Goal: Information Seeking & Learning: Learn about a topic

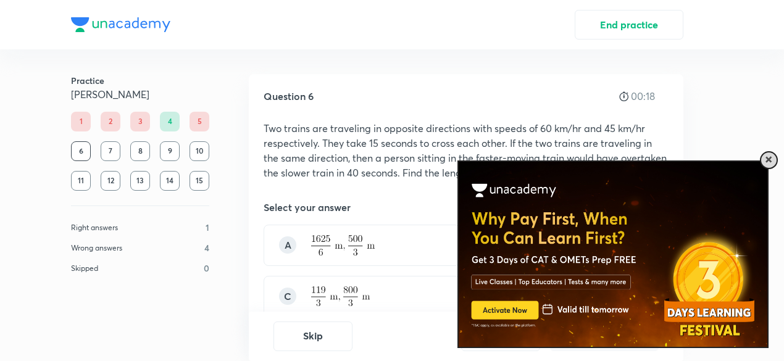
click at [771, 158] on span at bounding box center [768, 160] width 6 height 6
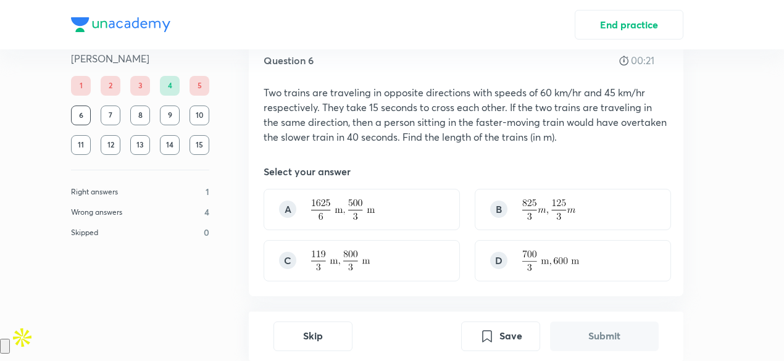
scroll to position [37, 0]
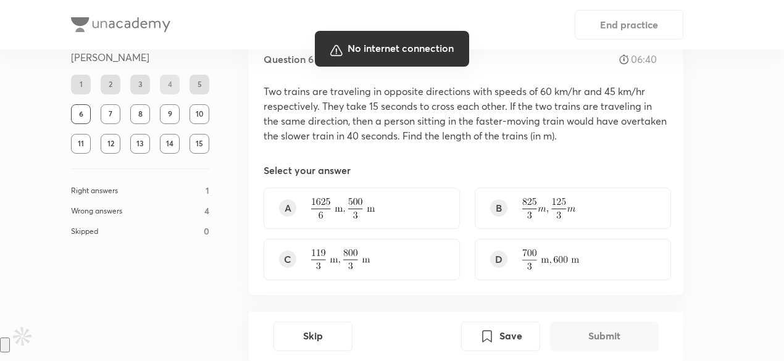
click at [727, 64] on div at bounding box center [392, 180] width 784 height 361
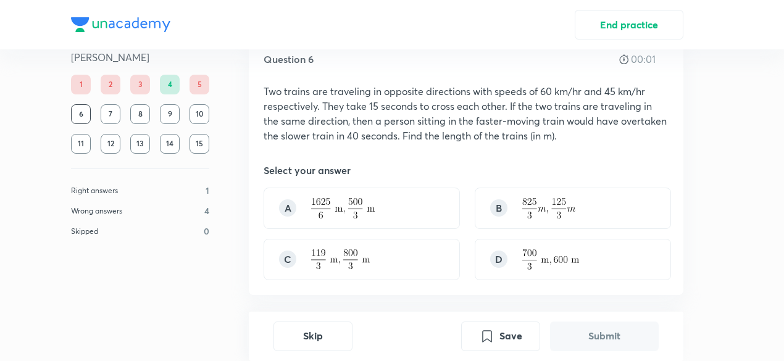
click at [704, 77] on div "Practice Ravi Kumar 1 2 3 4 5 6 7 8 9 10 11 12 13 14 15 Right answers 1 Wrong a…" at bounding box center [391, 190] width 701 height 357
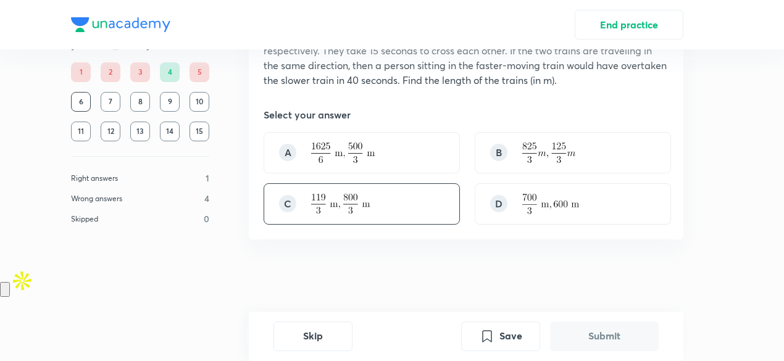
click at [329, 198] on img at bounding box center [340, 204] width 59 height 20
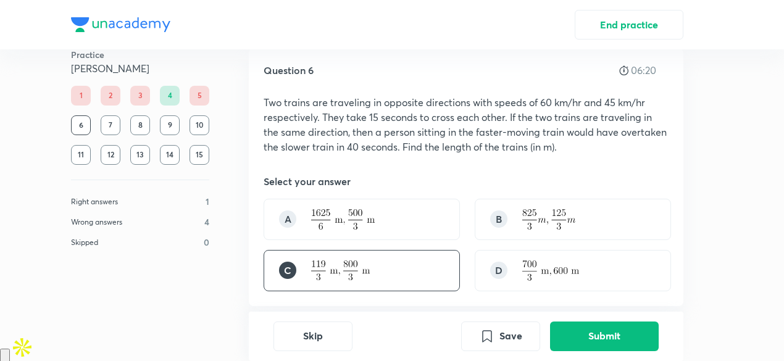
scroll to position [30, 0]
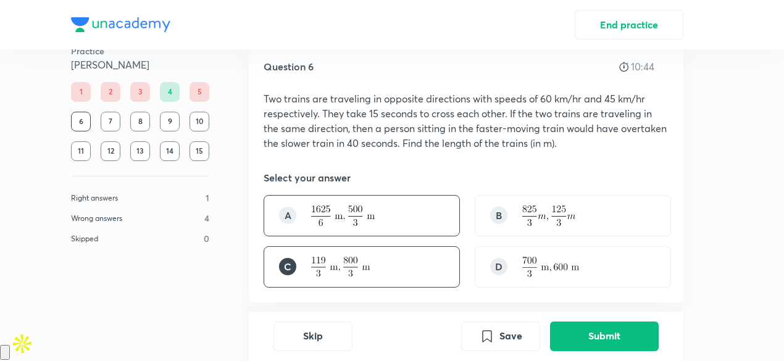
click at [322, 218] on img at bounding box center [343, 216] width 64 height 20
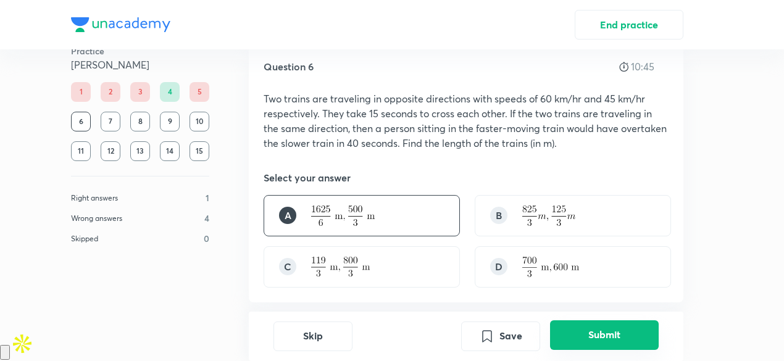
click at [564, 341] on button "Submit" at bounding box center [604, 335] width 109 height 30
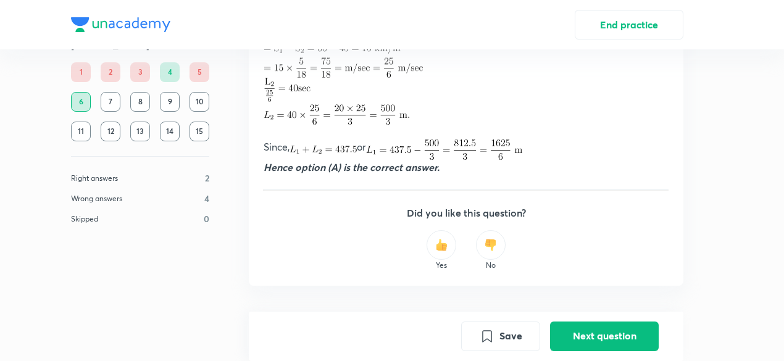
scroll to position [653, 0]
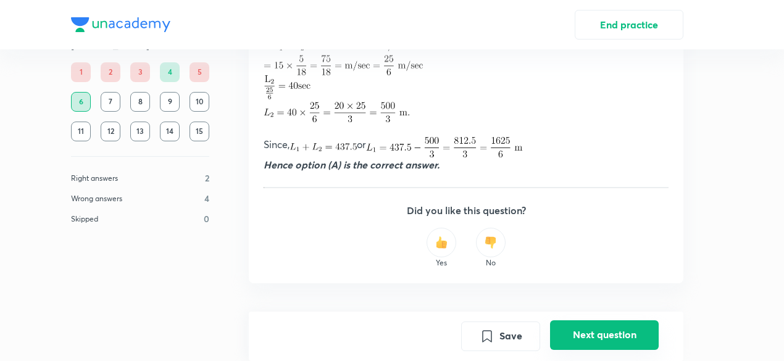
click at [559, 340] on button "Next question" at bounding box center [604, 335] width 109 height 30
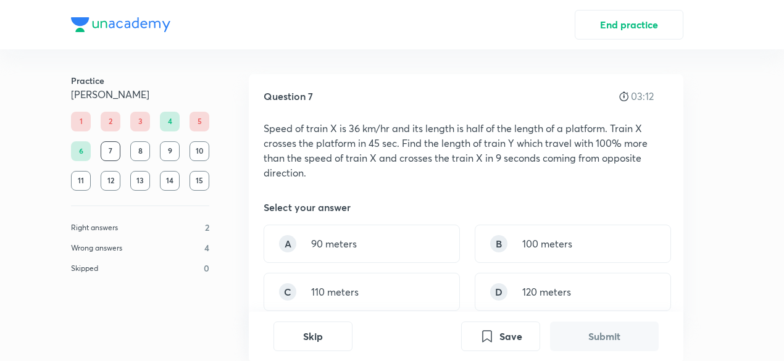
drag, startPoint x: 726, startPoint y: 72, endPoint x: 465, endPoint y: 196, distance: 289.1
click at [726, 72] on div "Practice Ravi Kumar 1 2 3 4 5 6 7 8 9 10 11 12 13 14 15 Right answers 2 Wrong a…" at bounding box center [391, 224] width 701 height 351
click at [400, 253] on div "A 90 meters" at bounding box center [362, 244] width 196 height 38
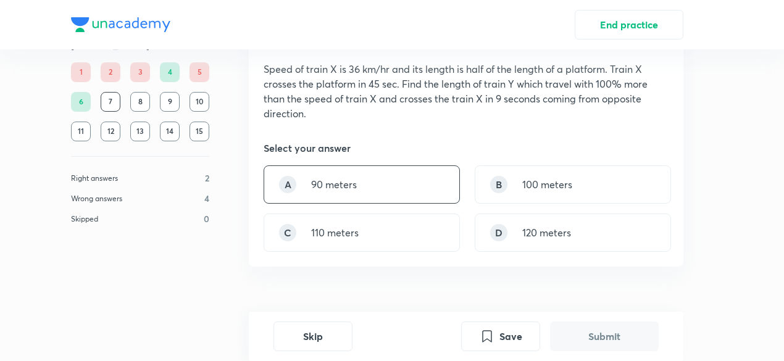
click at [432, 191] on div "A 90 meters" at bounding box center [362, 184] width 196 height 38
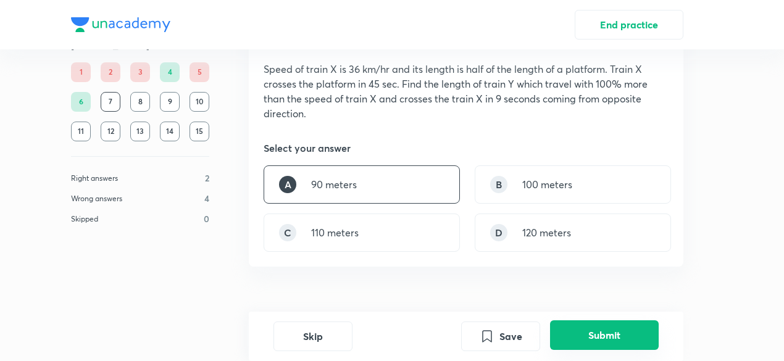
click at [583, 343] on button "Submit" at bounding box center [604, 335] width 109 height 30
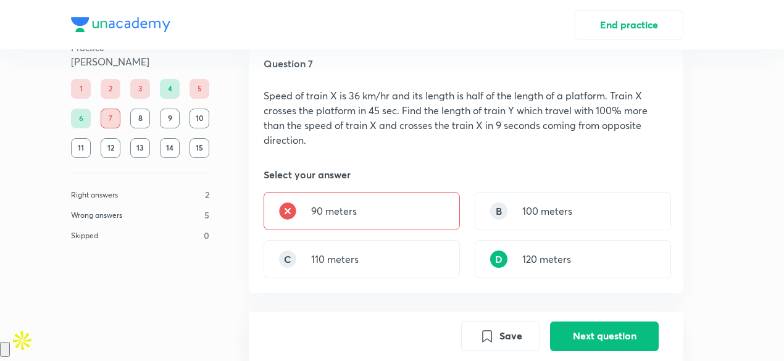
scroll to position [37, 0]
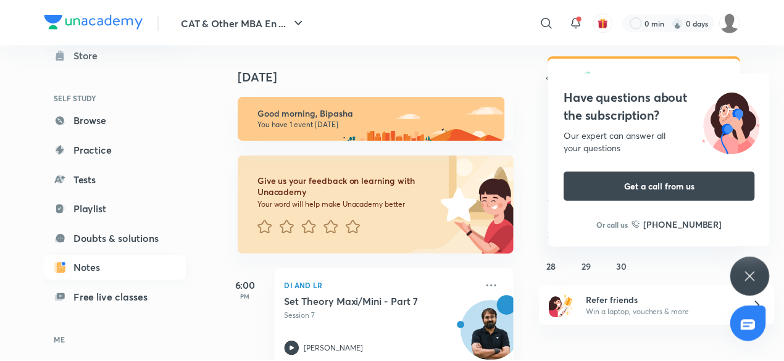
scroll to position [75, 0]
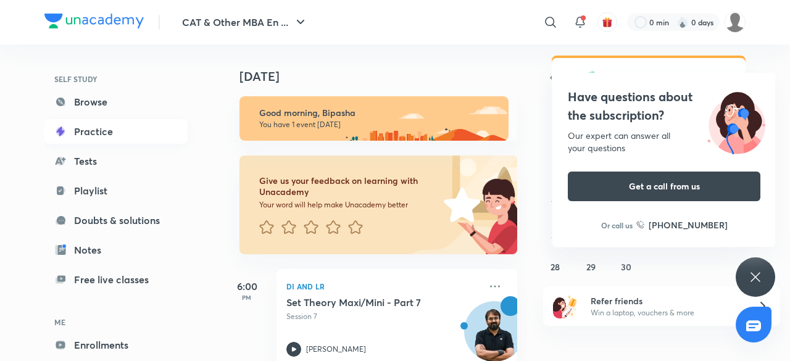
click at [123, 136] on link "Practice" at bounding box center [115, 131] width 143 height 25
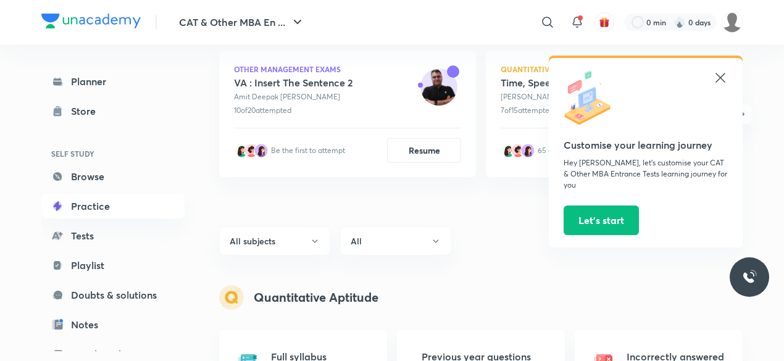
scroll to position [273, 0]
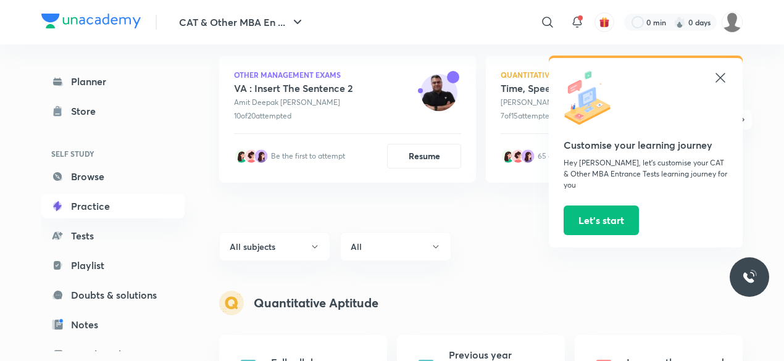
click at [715, 74] on icon at bounding box center [720, 77] width 15 height 15
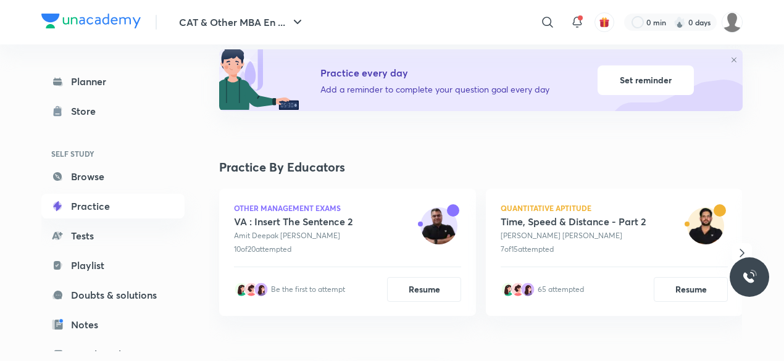
scroll to position [161, 0]
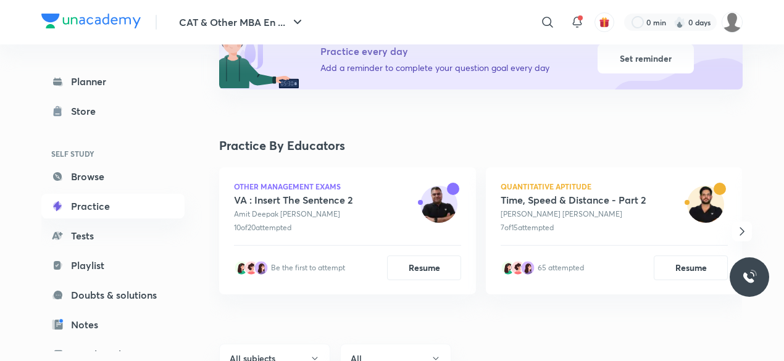
click at [735, 230] on icon "button" at bounding box center [742, 231] width 15 height 15
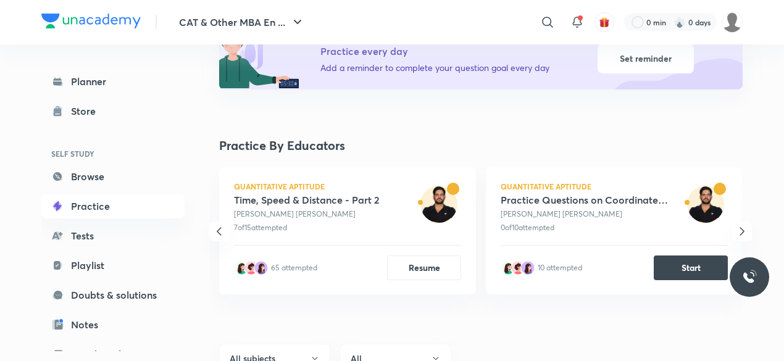
click at [735, 230] on icon "button" at bounding box center [742, 231] width 15 height 15
click at [225, 224] on icon "button" at bounding box center [219, 231] width 15 height 15
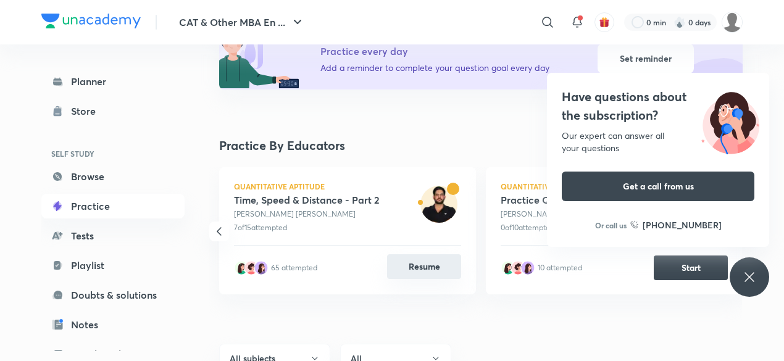
click at [401, 276] on button "Resume" at bounding box center [424, 266] width 74 height 25
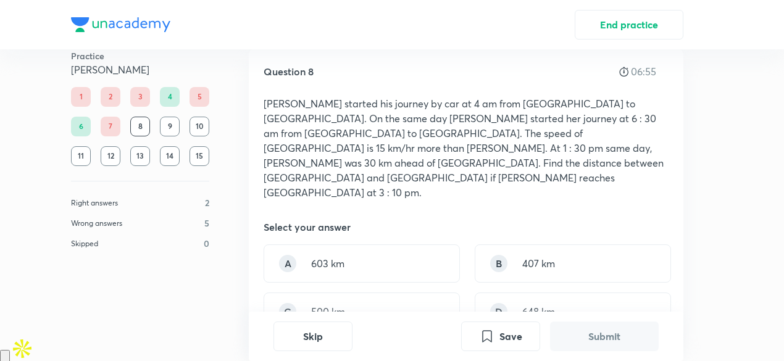
scroll to position [17, 0]
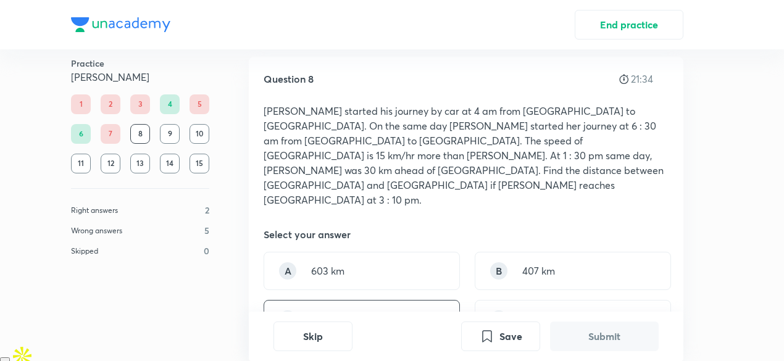
click at [352, 300] on div "C 500 km" at bounding box center [362, 319] width 196 height 38
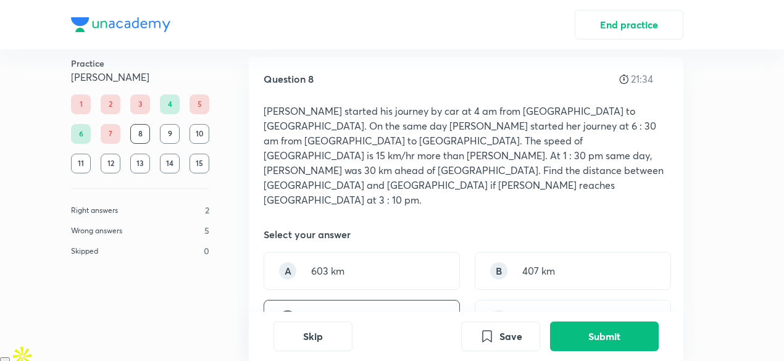
scroll to position [87, 0]
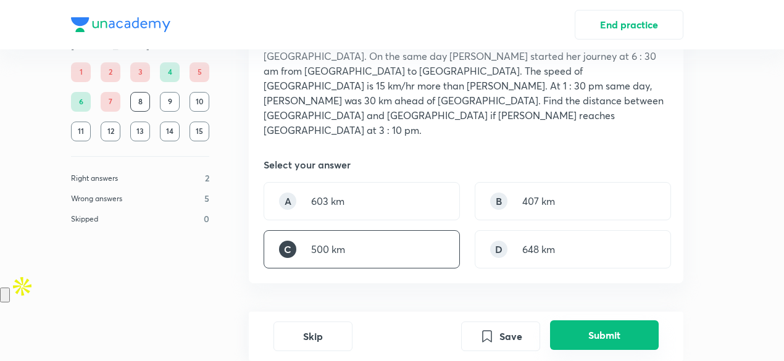
click at [579, 335] on button "Submit" at bounding box center [604, 335] width 109 height 30
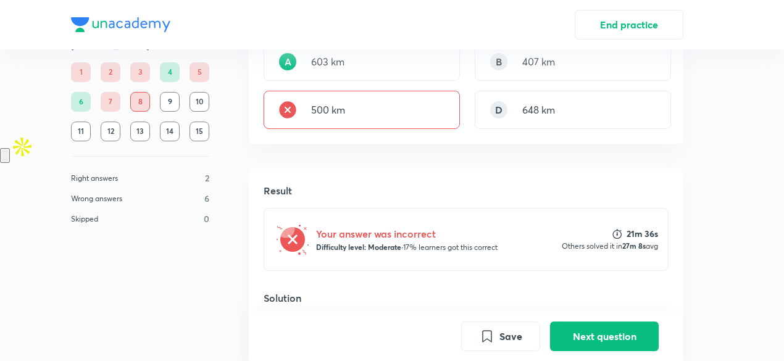
scroll to position [228, 0]
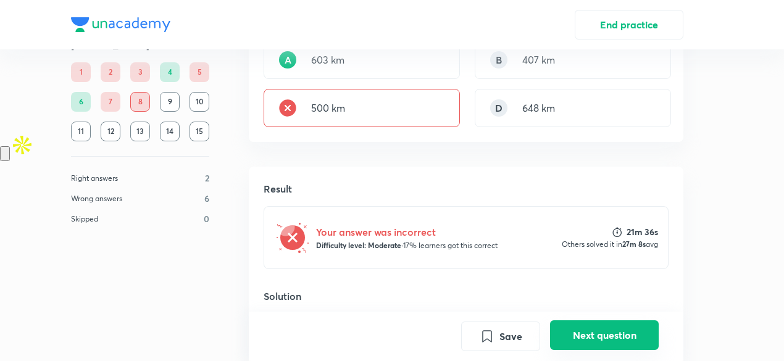
click at [563, 345] on button "Next question" at bounding box center [604, 335] width 109 height 30
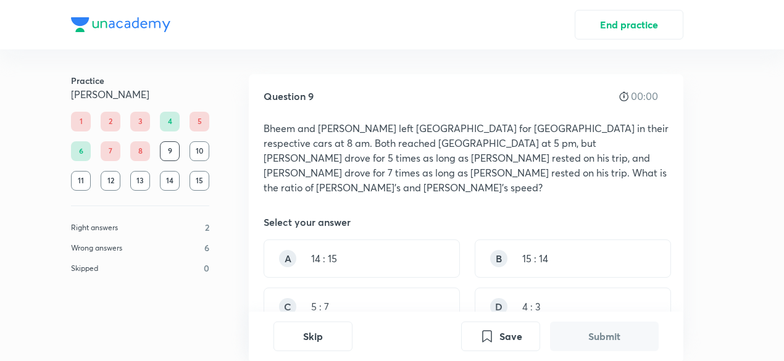
scroll to position [39, 0]
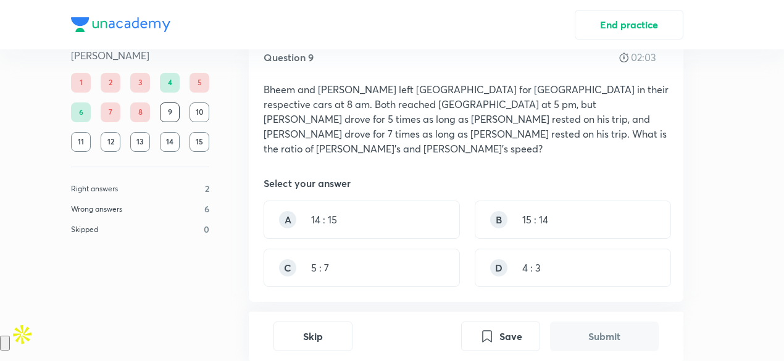
click at [567, 201] on div "B 15 : 14" at bounding box center [573, 220] width 196 height 38
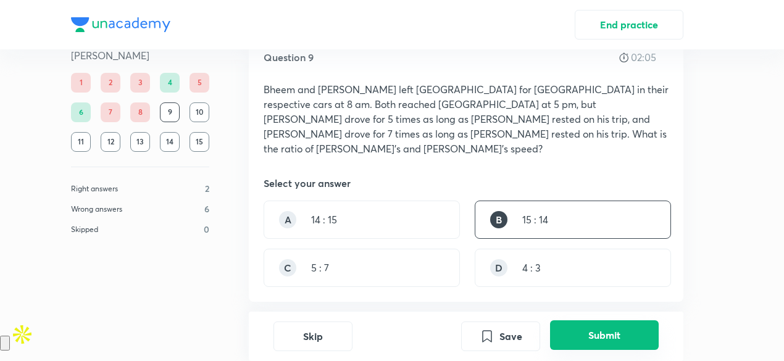
click at [580, 344] on button "Submit" at bounding box center [604, 335] width 109 height 30
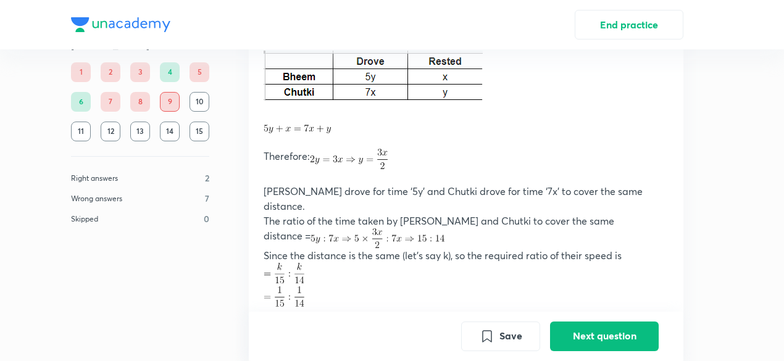
scroll to position [512, 0]
